Goal: Information Seeking & Learning: Find specific fact

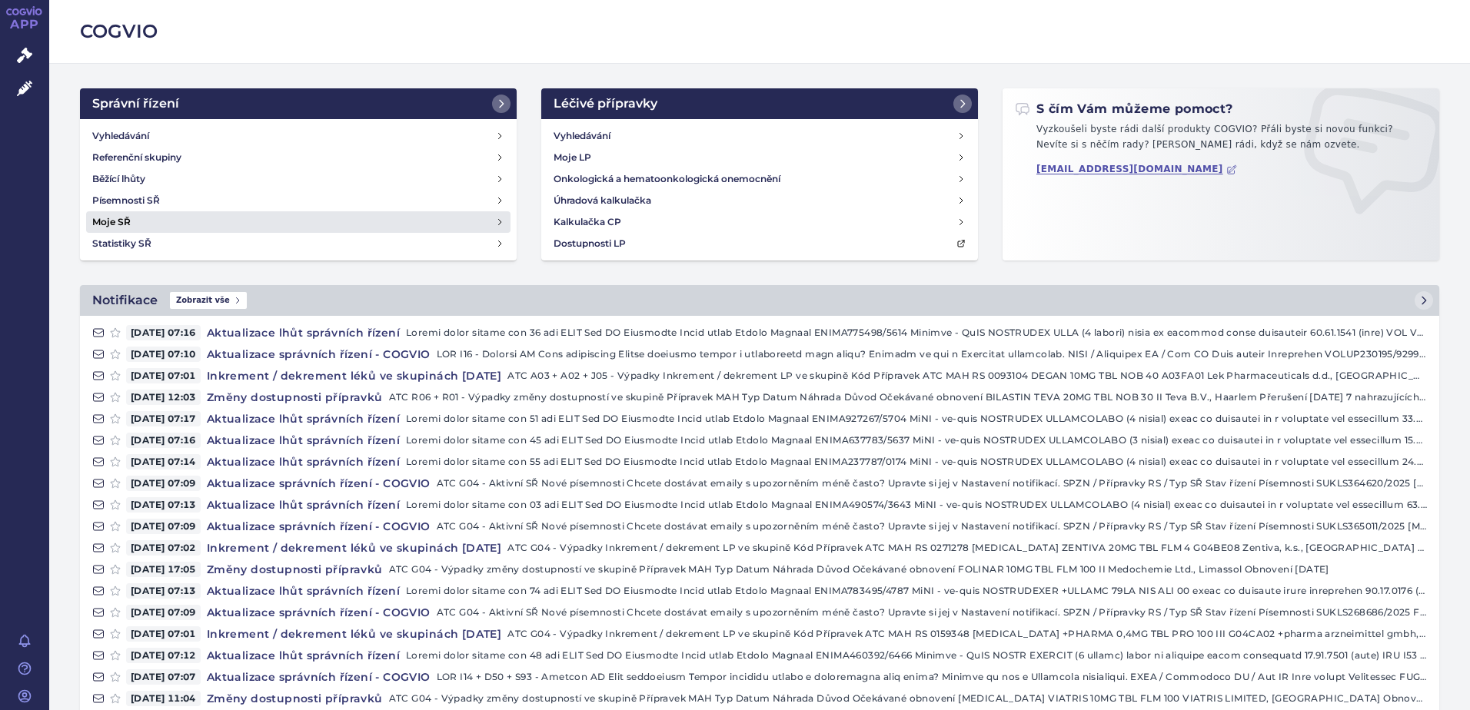
click at [212, 228] on link "Moje SŘ" at bounding box center [298, 222] width 424 height 22
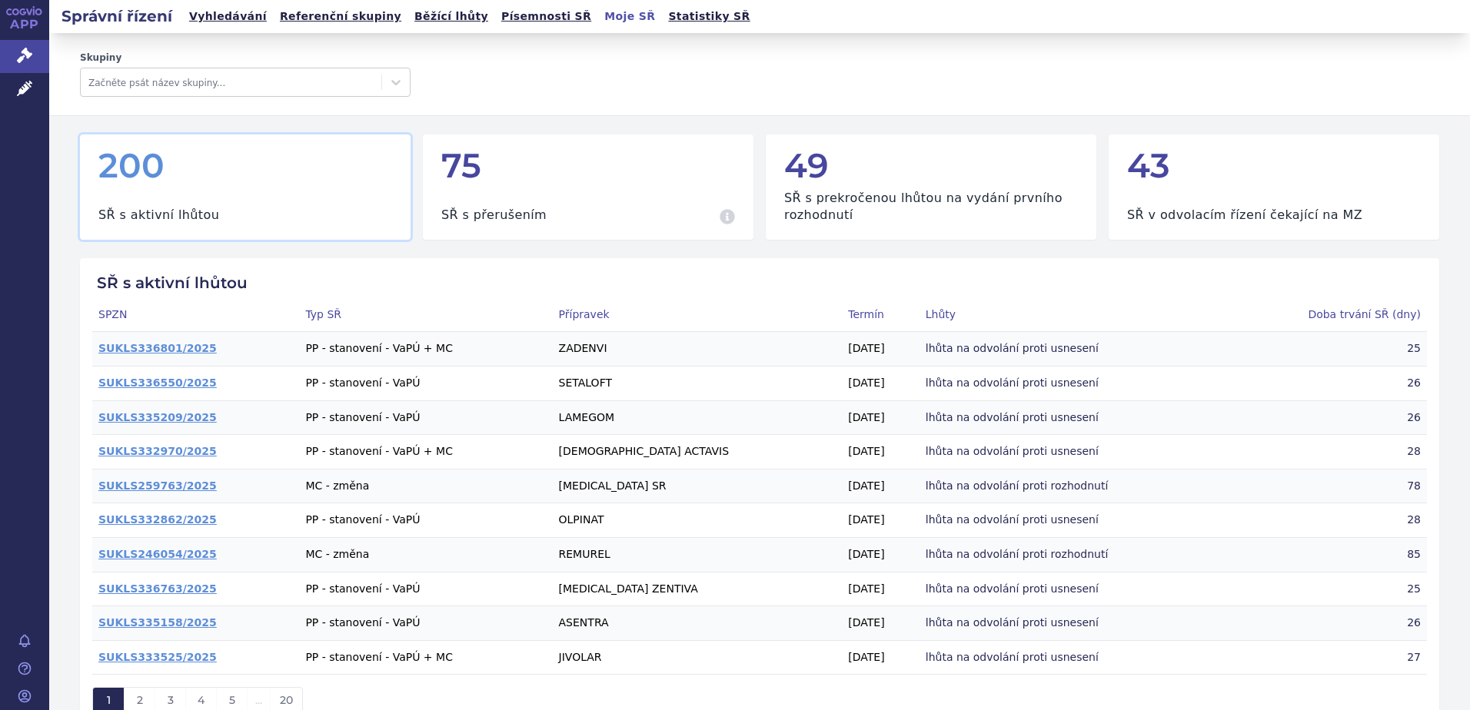
click at [197, 16] on link "Vyhledávání" at bounding box center [228, 16] width 87 height 21
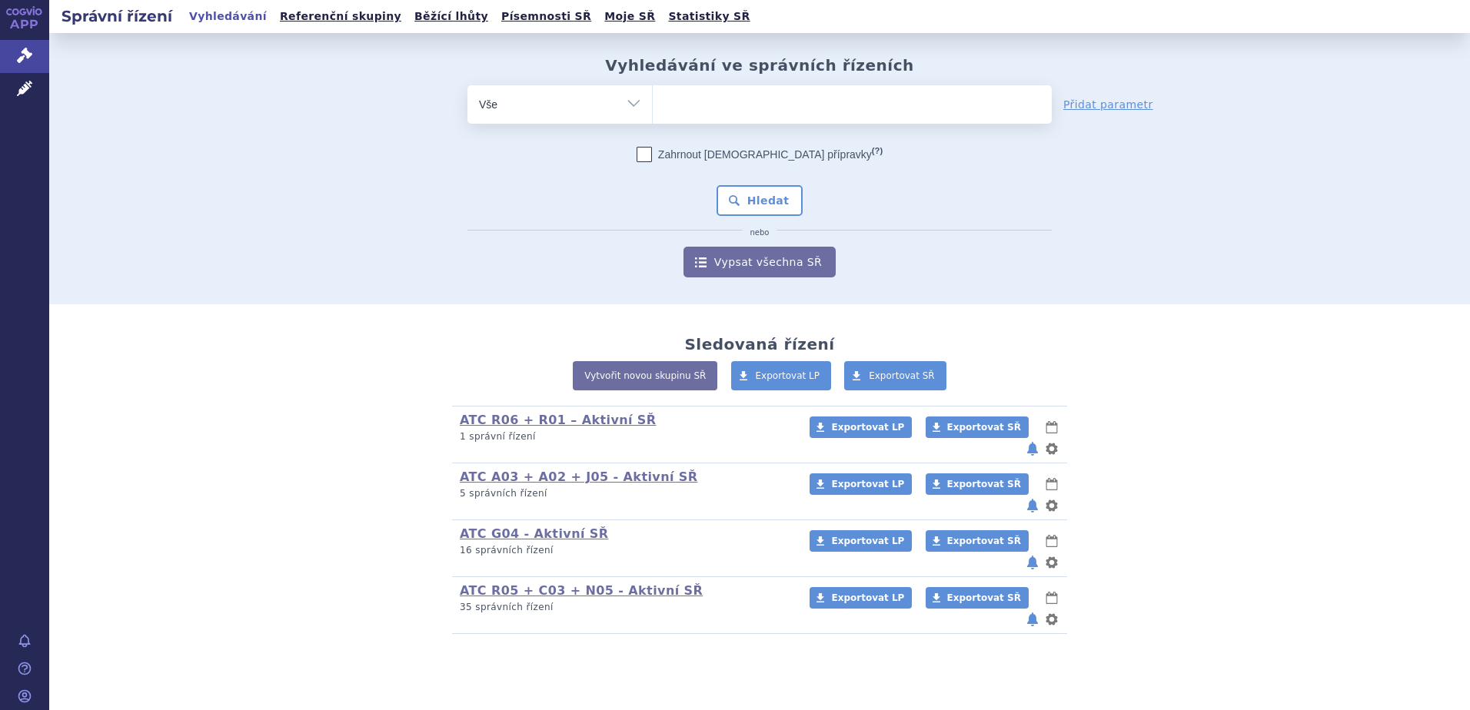
click at [725, 113] on ul at bounding box center [852, 101] width 399 height 32
click at [653, 113] on select at bounding box center [652, 104] width 1 height 38
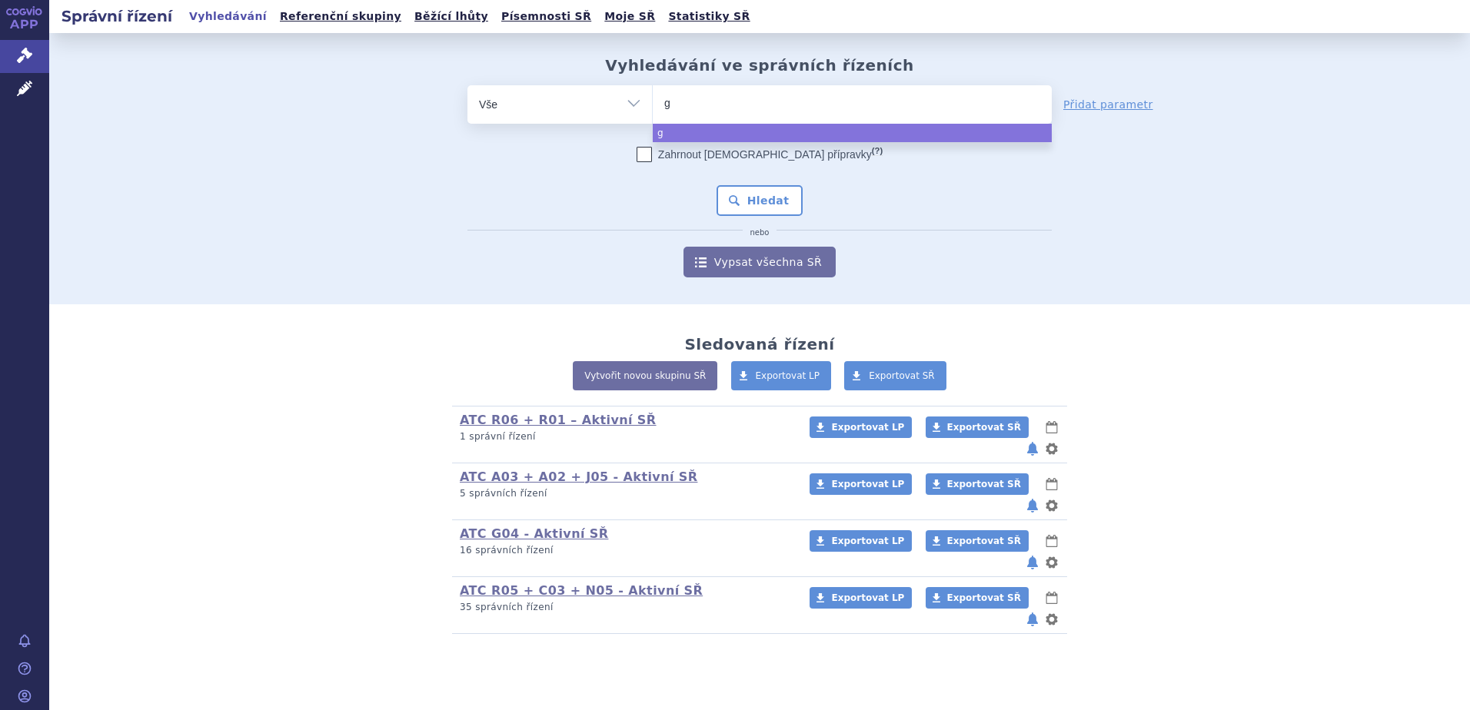
type input "ga"
type input "gado"
type input "gadotr"
type input "gadot"
type input "gadoter"
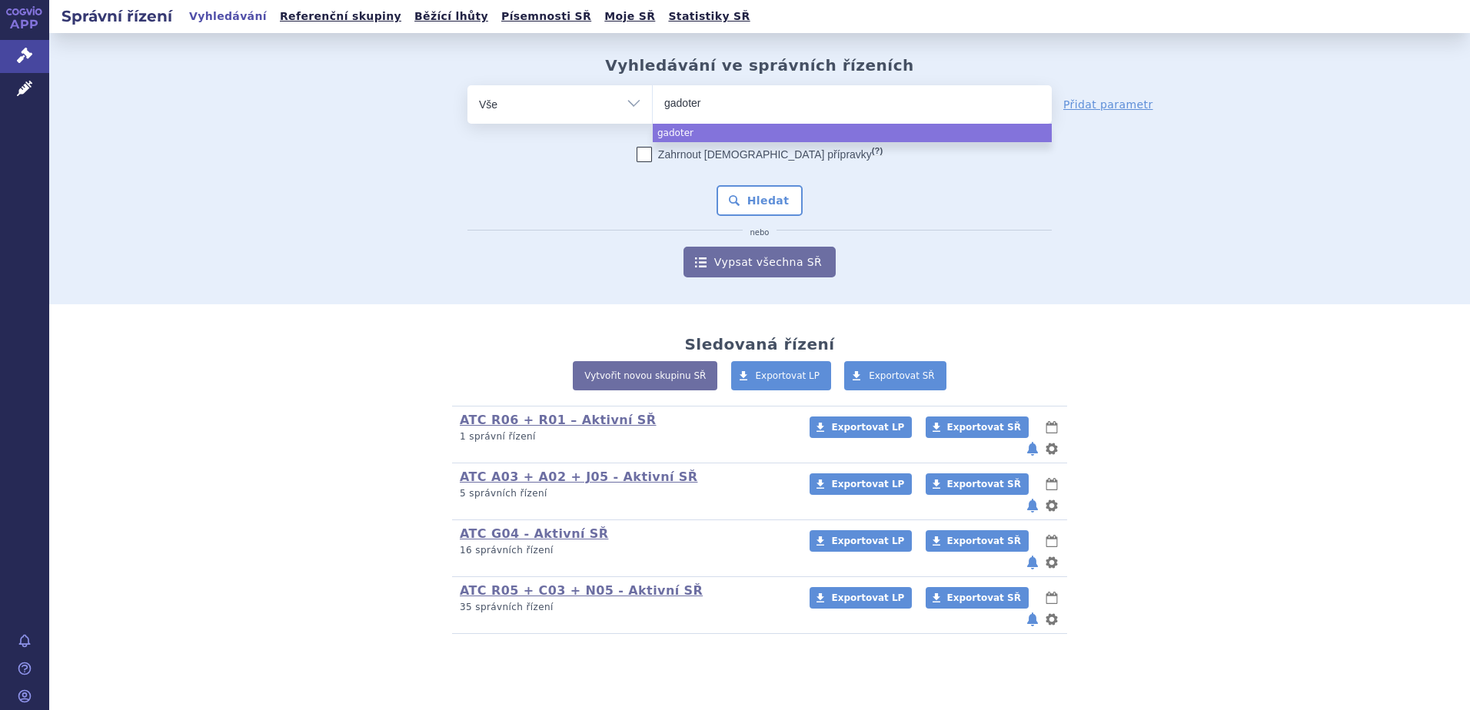
type input "gadoteri"
type input "gadoteric"
type input "gadoteric a"
type input "gadoteric aci"
type input "gadoteric acid"
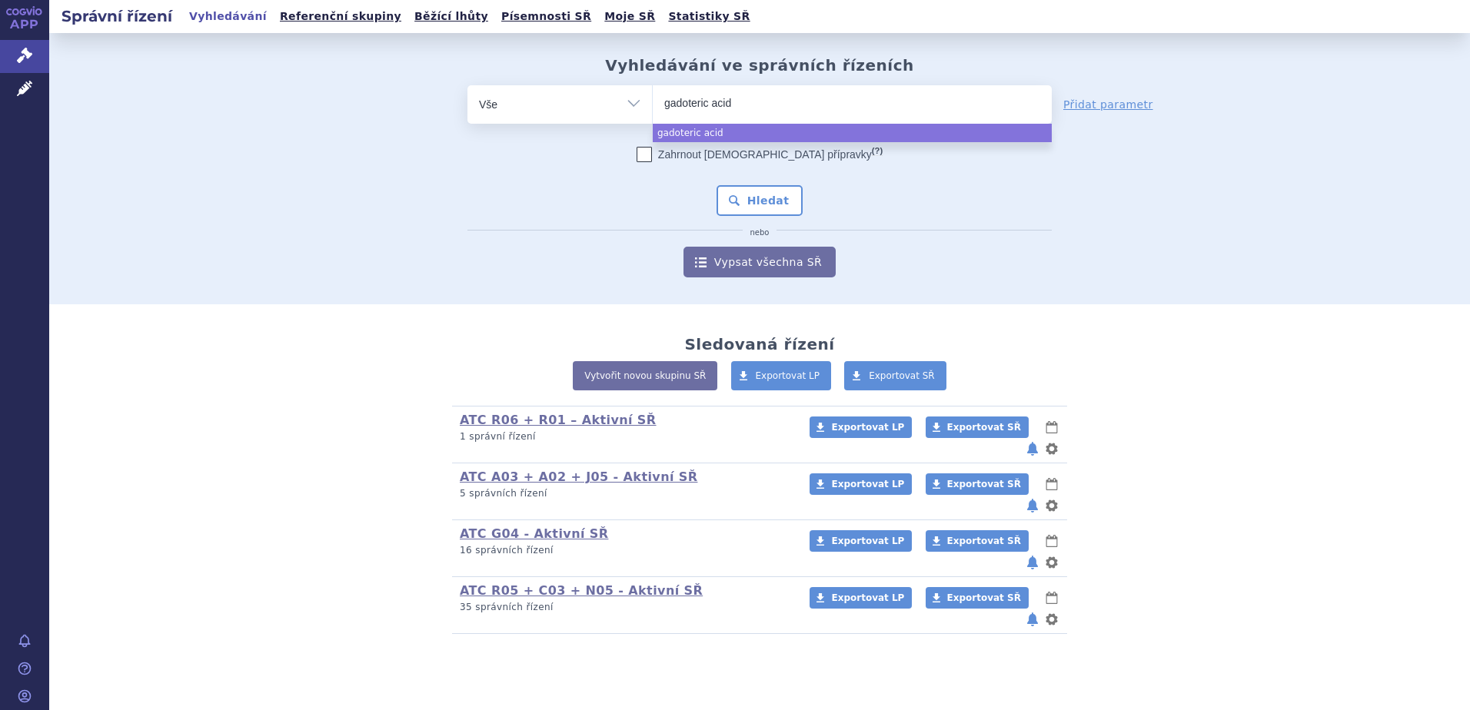
select select "gadoteric acid"
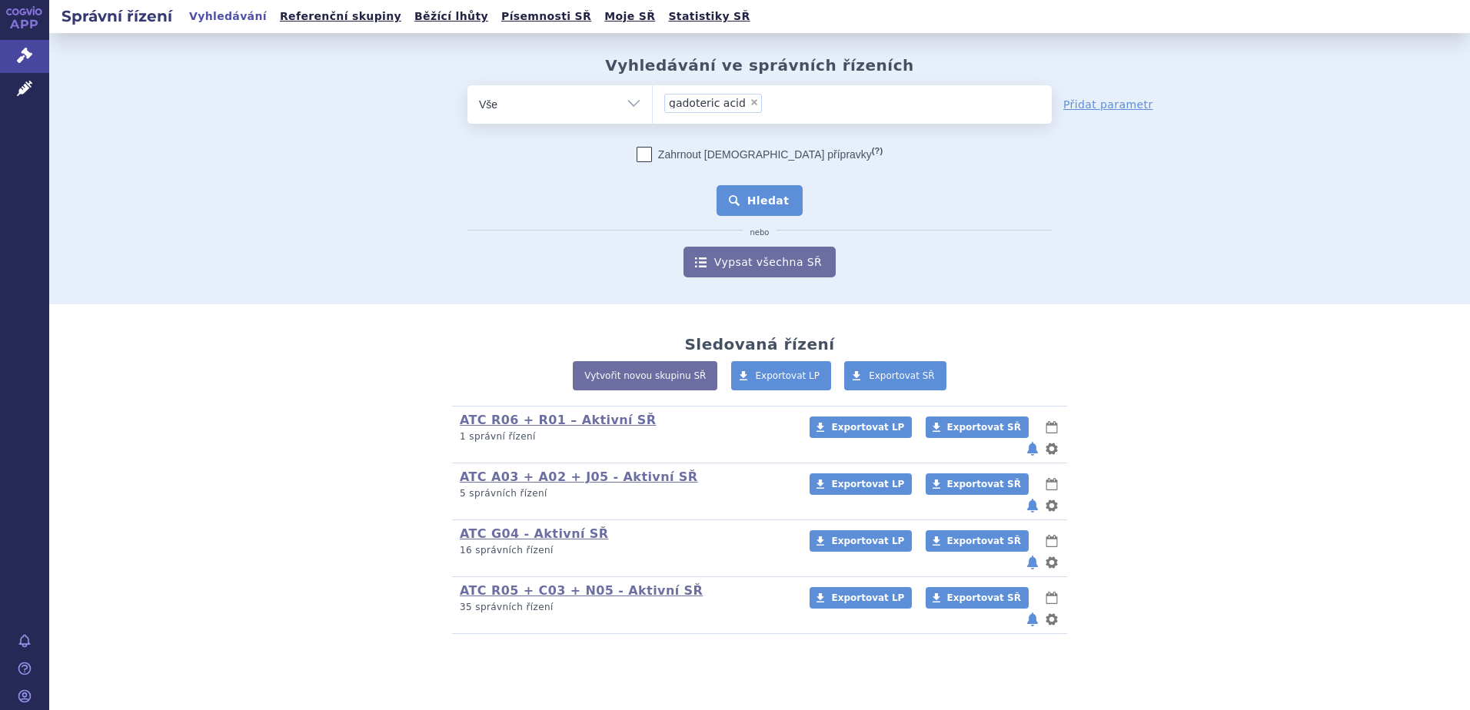
click at [787, 201] on button "Hledat" at bounding box center [760, 200] width 87 height 31
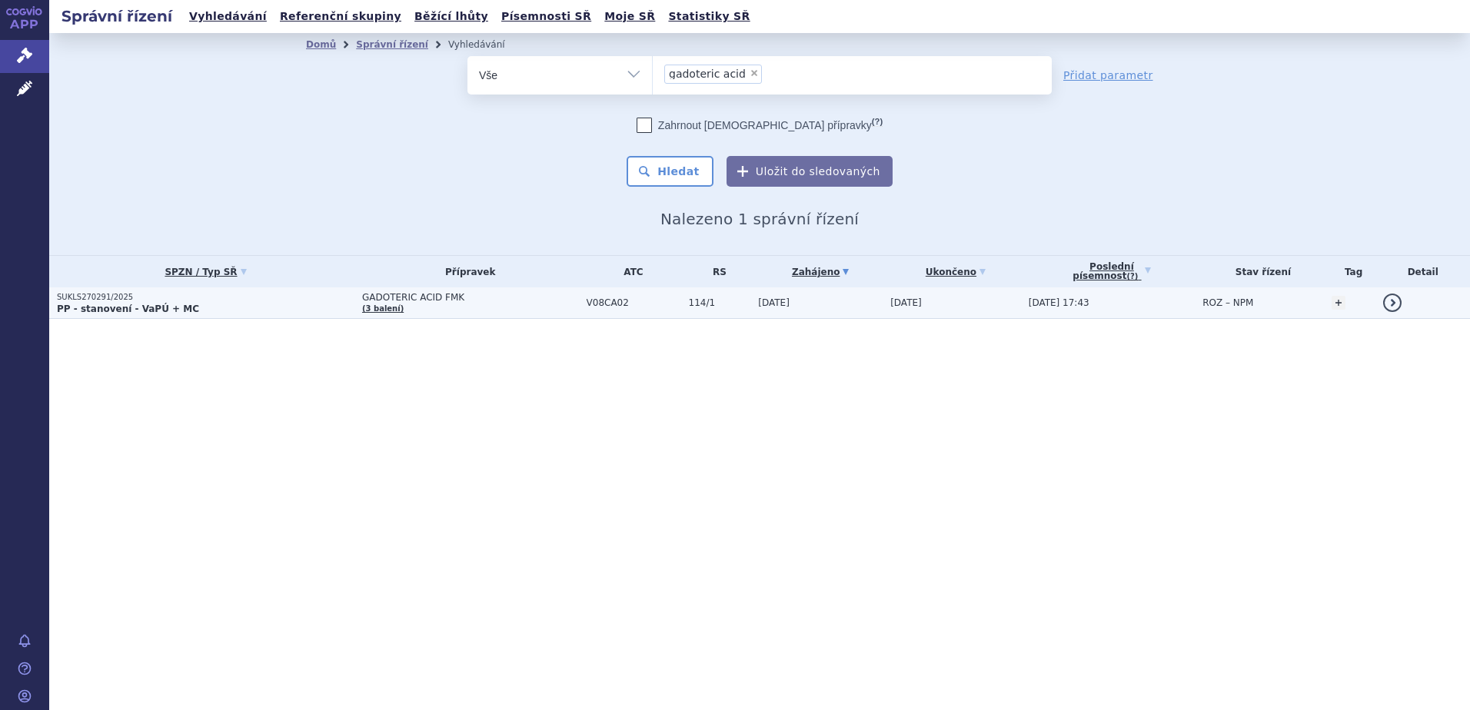
click at [381, 297] on span "GADOTERIC ACID FMK" at bounding box center [470, 297] width 217 height 11
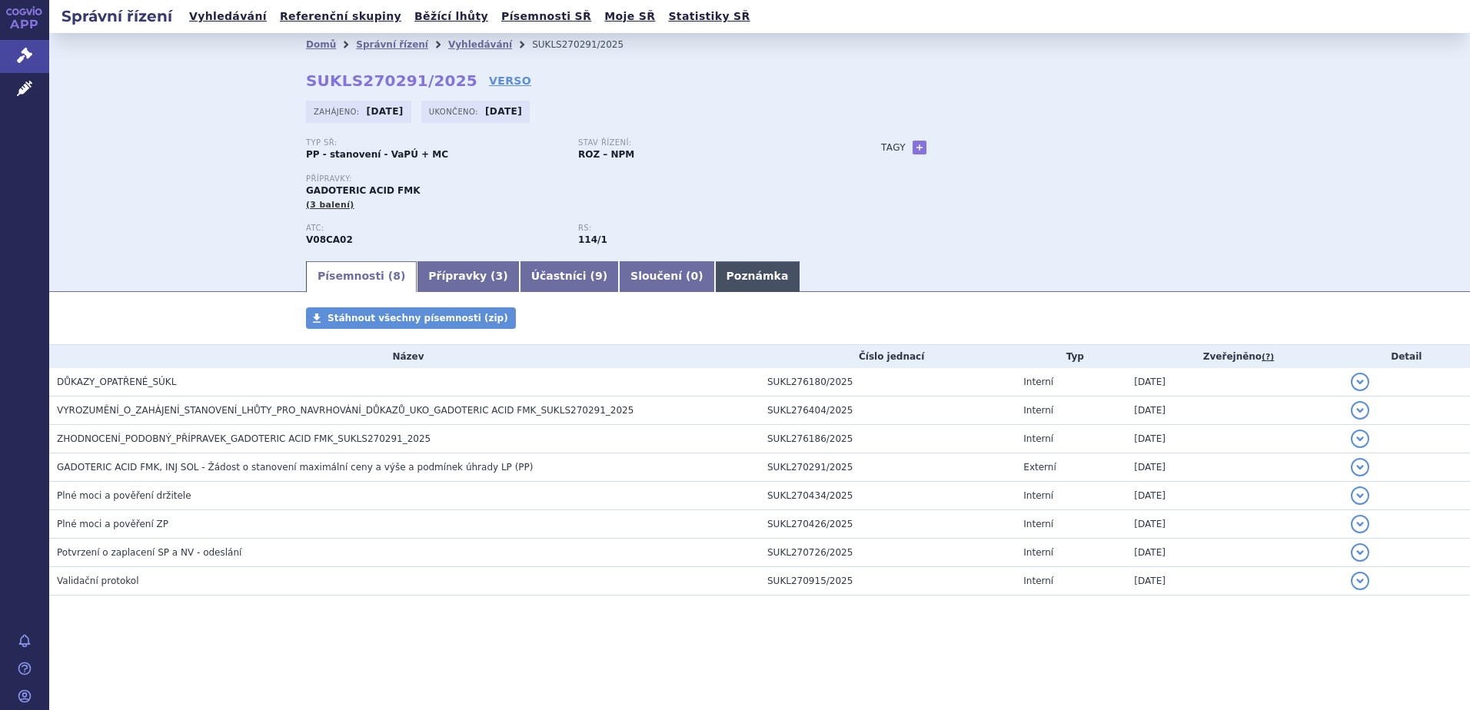
click at [715, 281] on link "Poznámka" at bounding box center [757, 276] width 85 height 31
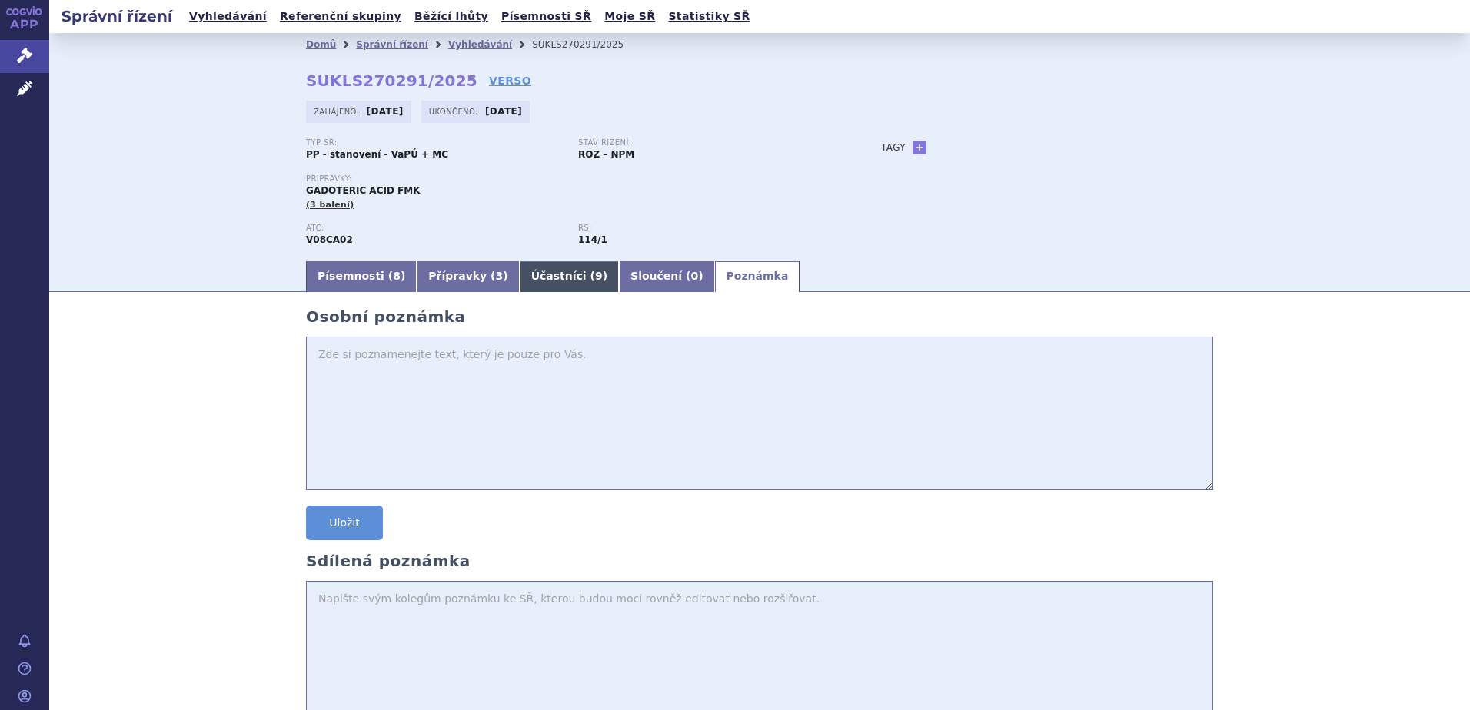
click at [595, 278] on span "9" at bounding box center [599, 276] width 8 height 12
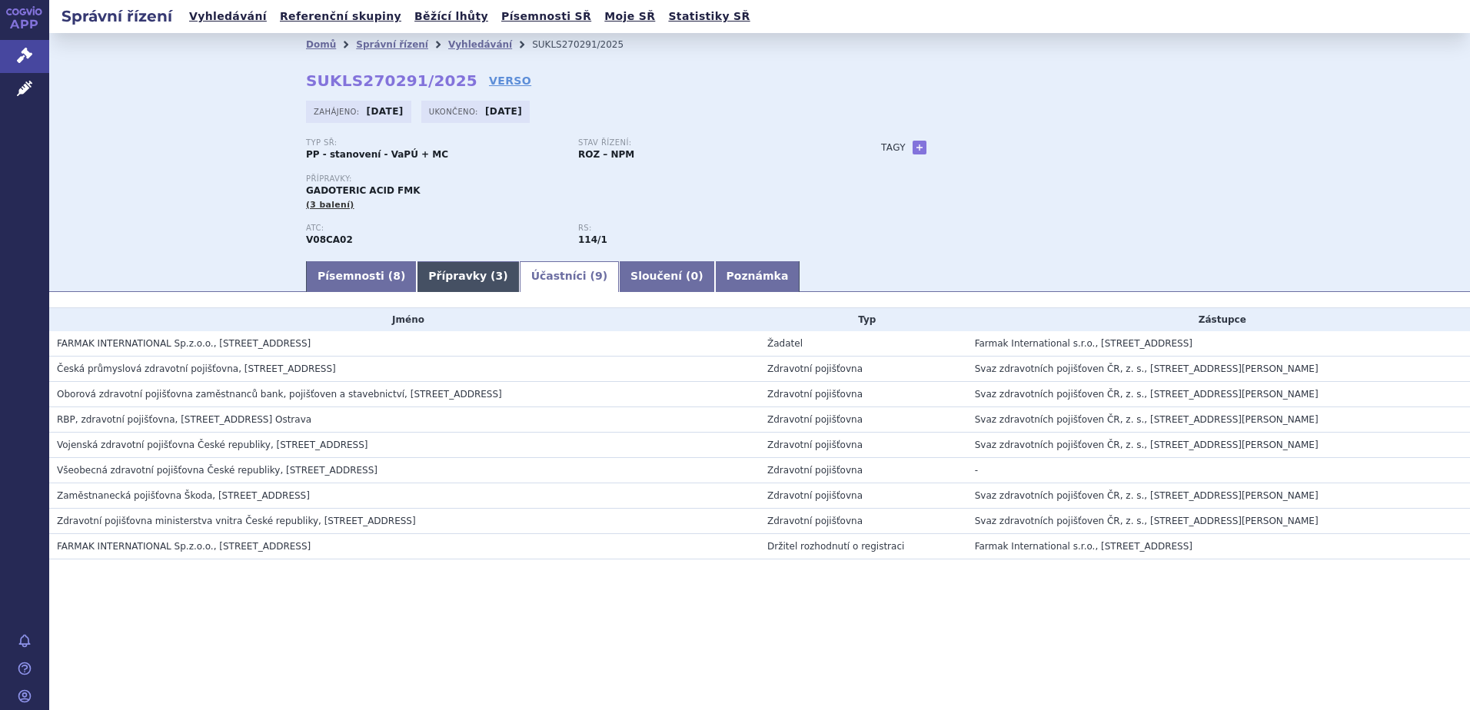
click at [496, 270] on span "3" at bounding box center [500, 276] width 8 height 12
